Goal: Find specific page/section: Find specific page/section

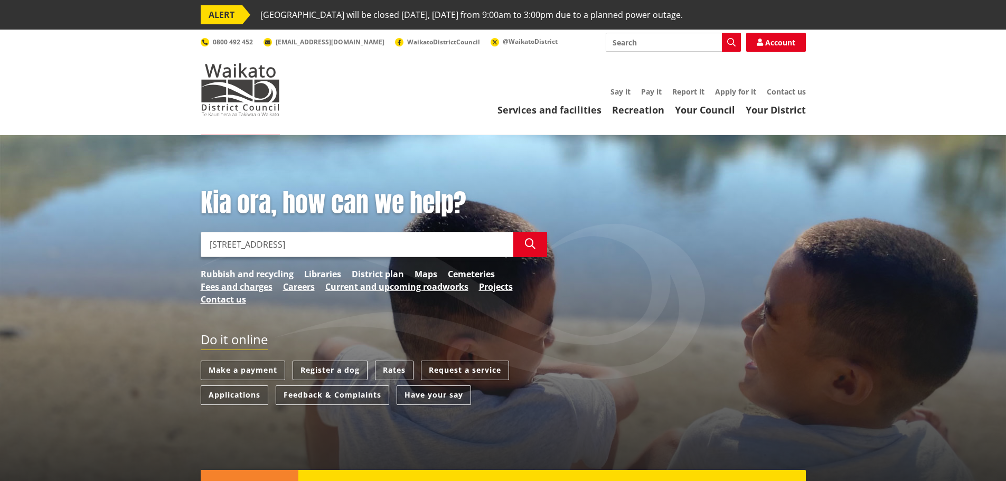
type input "[STREET_ADDRESS]"
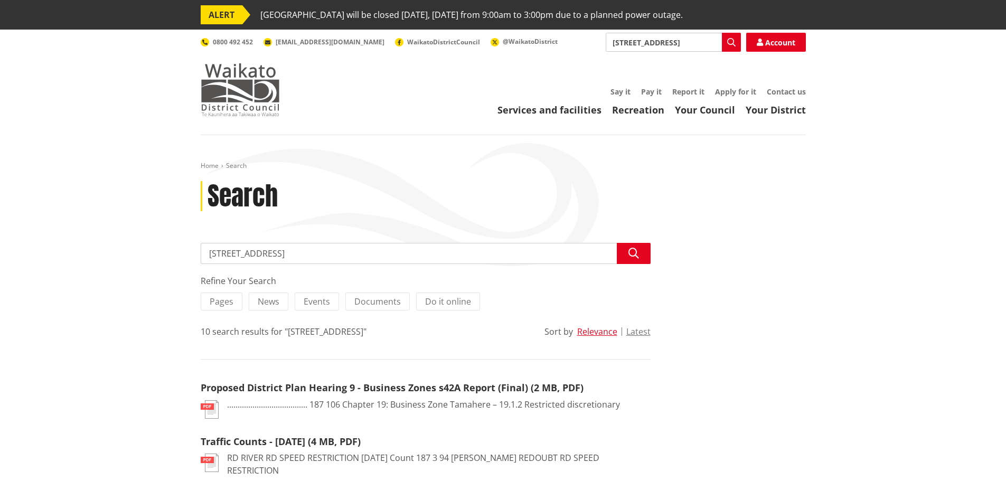
click at [253, 92] on img at bounding box center [240, 89] width 79 height 53
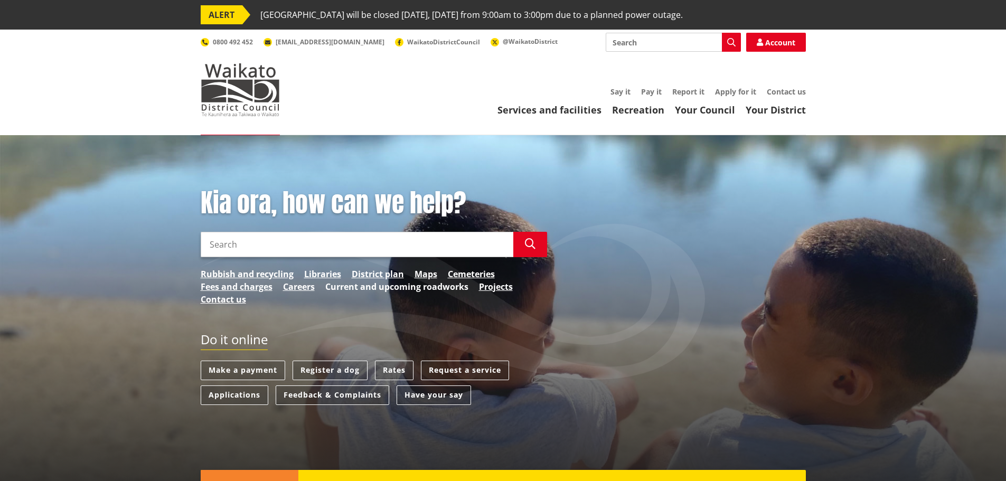
scroll to position [158, 0]
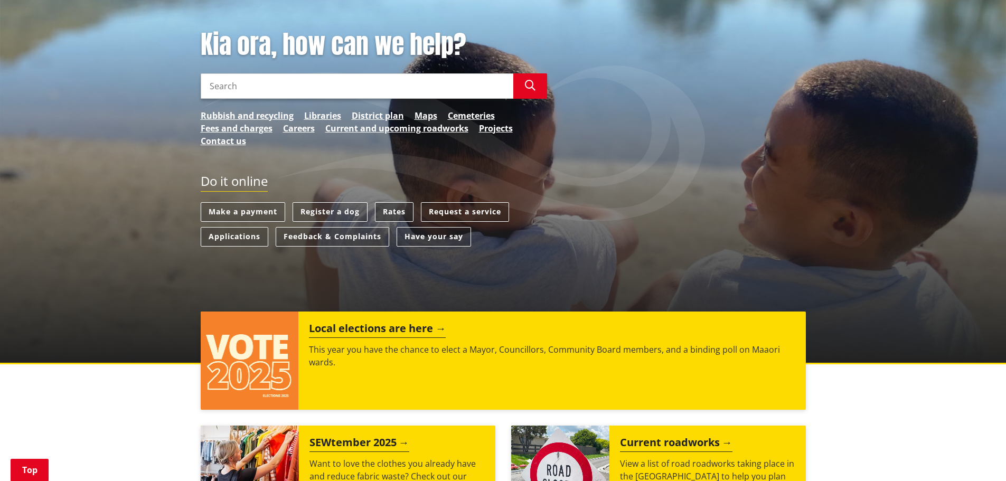
click at [403, 207] on link "Rates" at bounding box center [394, 212] width 39 height 20
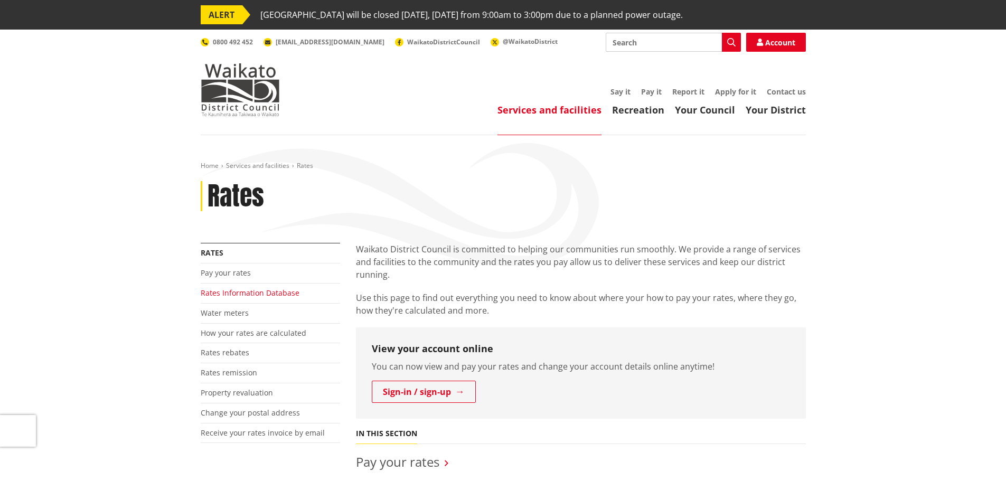
click at [270, 289] on link "Rates Information Database" at bounding box center [250, 293] width 99 height 10
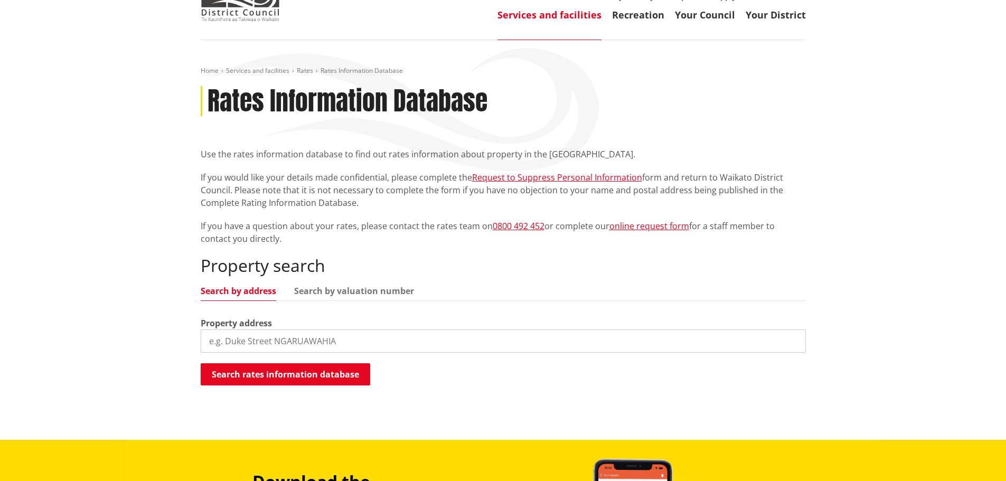
scroll to position [106, 0]
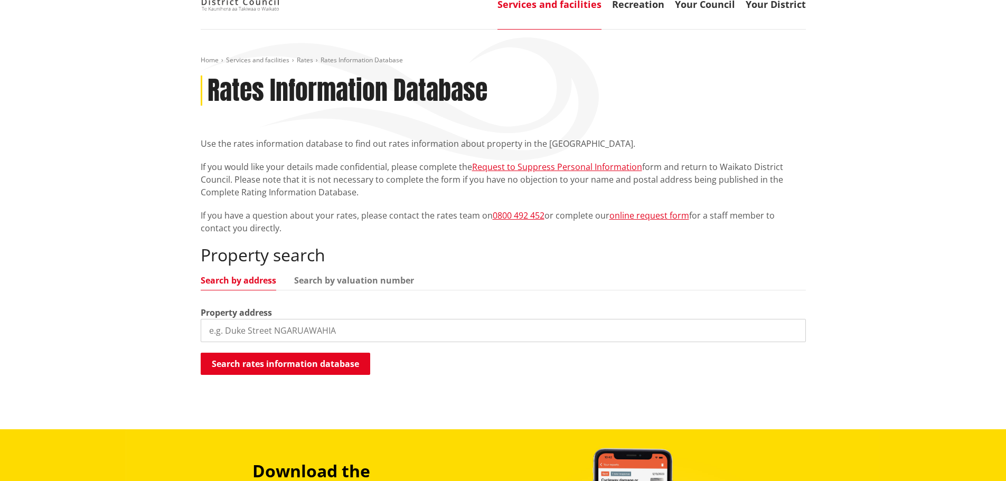
click at [270, 330] on input "search" at bounding box center [503, 330] width 605 height 23
type input "187 Maungatawhiri road"
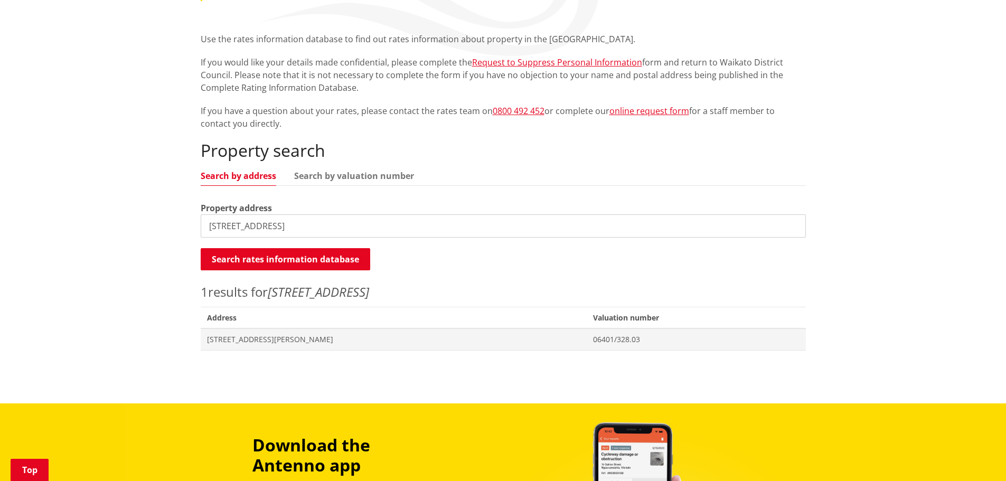
scroll to position [211, 0]
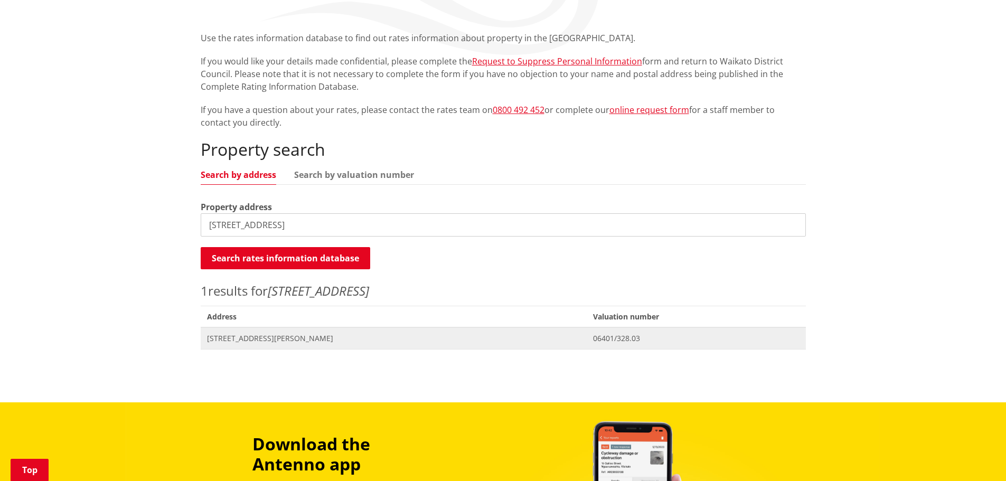
click at [266, 335] on span "187 Maungatawhiri Road TE MATA" at bounding box center [394, 338] width 374 height 11
